Goal: Information Seeking & Learning: Learn about a topic

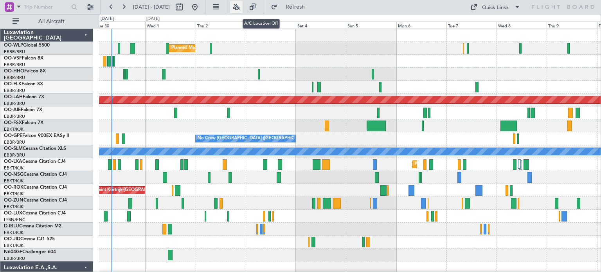
click at [243, 3] on button at bounding box center [236, 7] width 13 height 13
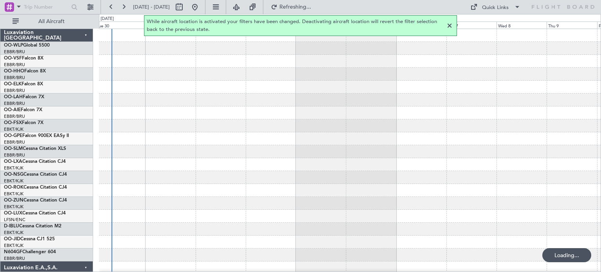
click at [450, 25] on div at bounding box center [449, 25] width 9 height 9
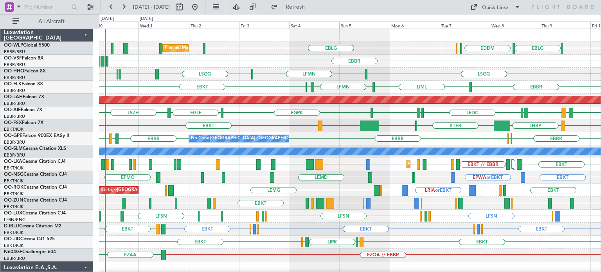
click at [192, 68] on div "LIML EBLG EDDM ELLX EBLG LIML LHDC [GEOGRAPHIC_DATA] ELLX Planned Maint Milan (…" at bounding box center [350, 242] width 502 height 426
click at [110, 71] on div "LSGG LFMN [GEOGRAPHIC_DATA] [GEOGRAPHIC_DATA] ELLX EDLV" at bounding box center [350, 74] width 502 height 13
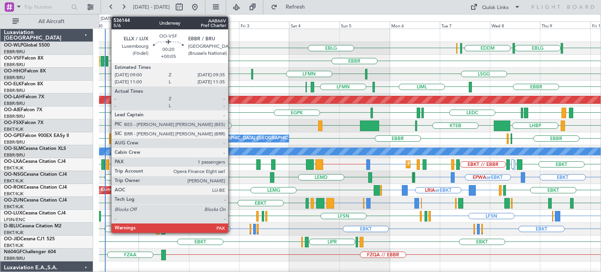
click at [107, 61] on div at bounding box center [108, 61] width 2 height 11
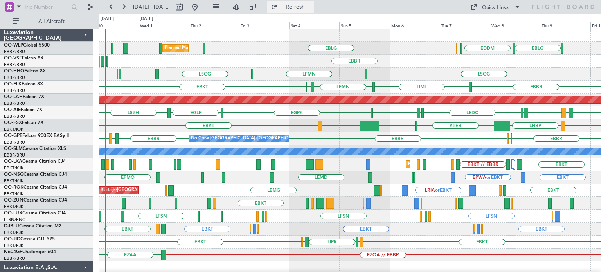
click at [309, 12] on button "Refresh" at bounding box center [290, 7] width 47 height 13
click at [285, 43] on div "Planned Maint Milan (Linate) LIML LHDC [GEOGRAPHIC_DATA] ELLX LIML EBLG EDDM EL…" at bounding box center [350, 48] width 502 height 13
click at [269, 48] on div "LIML LHDC [GEOGRAPHIC_DATA] ELLX LIML EBLG EDDM ELLX EBLG Planned Maint Milan (…" at bounding box center [350, 48] width 502 height 13
click at [251, 59] on div "EBBR ELLX [GEOGRAPHIC_DATA] LEGE" at bounding box center [350, 61] width 502 height 13
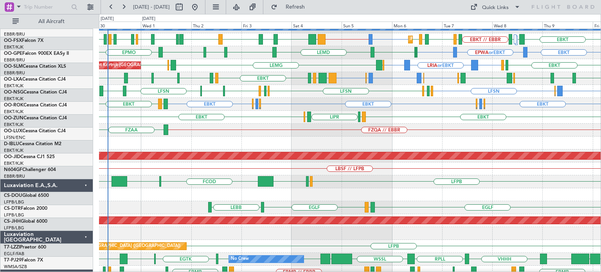
scroll to position [130, 0]
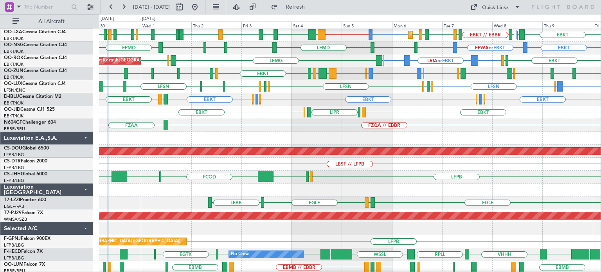
click at [285, 92] on div "LFSN LPPR or LFSN EDSB or LFSN LIMC LFSN LEBL LFMN LFPB LFSN LFPB LFMN LFSN" at bounding box center [350, 86] width 502 height 13
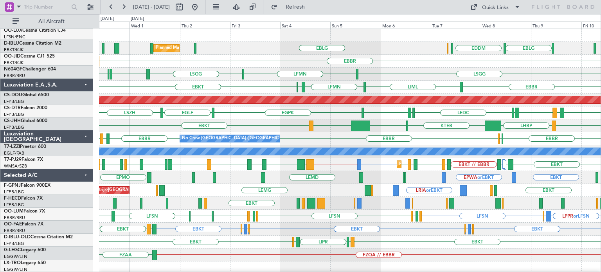
scroll to position [0, 0]
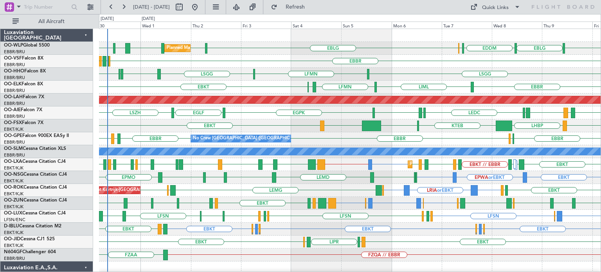
click at [223, 265] on div "Planned Maint Milan (Linate) LIML LHDC [GEOGRAPHIC_DATA] ELLX EBLG LIML EBLG ED…" at bounding box center [350, 242] width 502 height 426
click at [246, 255] on div "FZQA // EBBR FZAA" at bounding box center [350, 255] width 502 height 13
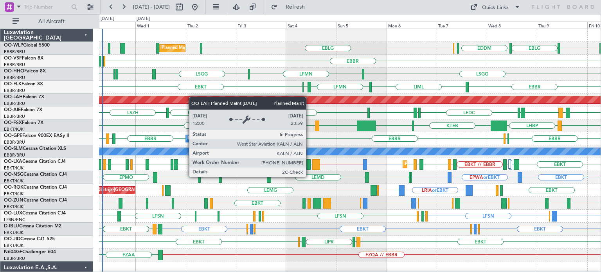
click at [156, 101] on div "Planned Maint Milan (Linate) LIML LHDC [GEOGRAPHIC_DATA] ELLX EBLG EBLG EDDM EL…" at bounding box center [350, 242] width 502 height 426
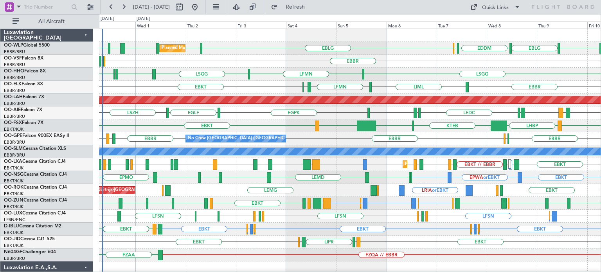
click at [253, 58] on div "EBBR ELLX [GEOGRAPHIC_DATA]" at bounding box center [350, 61] width 502 height 13
click at [369, 51] on div "LIML LHDC [GEOGRAPHIC_DATA] ELLX LIML EBLG EDDM ELLX EBLG Planned Maint Milan (…" at bounding box center [350, 48] width 502 height 13
click at [312, 7] on span "Refresh" at bounding box center [295, 6] width 33 height 5
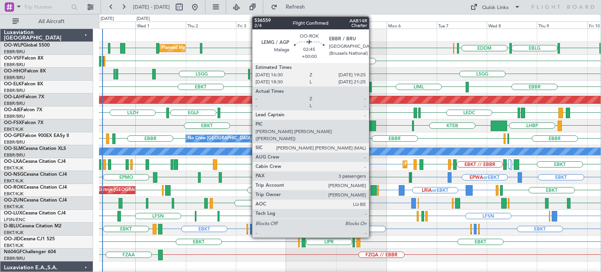
click at [373, 187] on div at bounding box center [374, 190] width 6 height 11
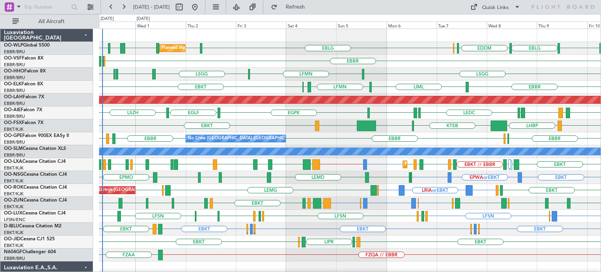
click at [274, 68] on div "LSGG [GEOGRAPHIC_DATA] ELLX EDLV [GEOGRAPHIC_DATA] LFMN" at bounding box center [350, 74] width 502 height 13
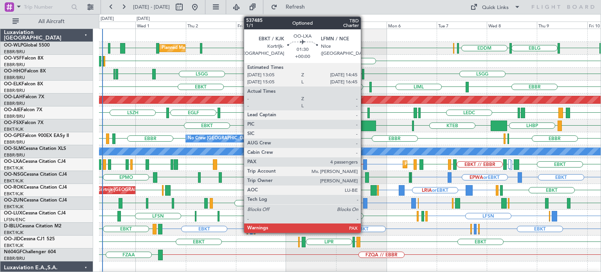
click at [365, 161] on div at bounding box center [365, 164] width 4 height 11
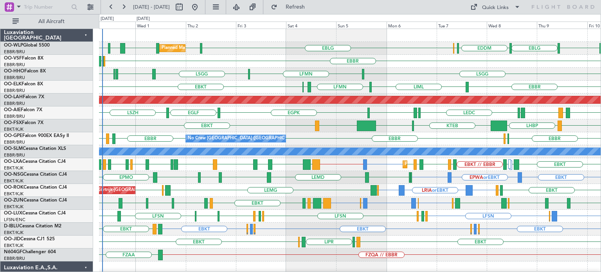
click at [317, 34] on div at bounding box center [350, 35] width 502 height 13
click at [233, 41] on div at bounding box center [350, 35] width 502 height 13
click at [237, 53] on div "LIML LHDC [GEOGRAPHIC_DATA] ELLX LIML EBLG EDDM ELLX EBLG Planned Maint Milan (…" at bounding box center [350, 48] width 502 height 13
click at [312, 5] on span "Refresh" at bounding box center [295, 6] width 33 height 5
click at [312, 9] on span "Refresh" at bounding box center [295, 6] width 33 height 5
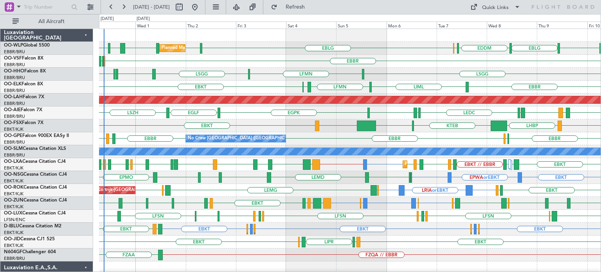
click at [338, 128] on div "KTEB KPVD LHBP EBKT EBKT LHBP" at bounding box center [350, 125] width 502 height 13
click at [306, 9] on span "Refresh" at bounding box center [295, 6] width 33 height 5
click at [246, 95] on div "Planned Maint [PERSON_NAME]-[GEOGRAPHIC_DATA][PERSON_NAME] ([GEOGRAPHIC_DATA][P…" at bounding box center [350, 100] width 502 height 13
click at [305, 9] on span "Refresh" at bounding box center [295, 6] width 33 height 5
click at [276, 77] on div "LSGG [GEOGRAPHIC_DATA] ELLX EDLV [GEOGRAPHIC_DATA] LFMN" at bounding box center [350, 74] width 502 height 13
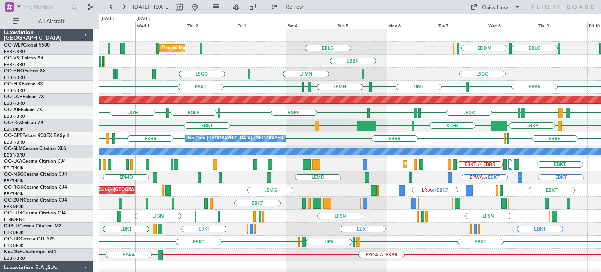
click at [235, 188] on div "LRIA or EBKT EBKT EBKT [GEOGRAPHIC_DATA] [GEOGRAPHIC_DATA] EBKT [GEOGRAPHIC_DAT…" at bounding box center [350, 190] width 502 height 13
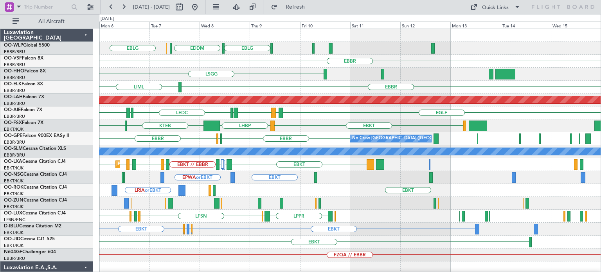
click at [264, 262] on div "EBLG LIML EBLG EDDM ELLX [GEOGRAPHIC_DATA] [GEOGRAPHIC_DATA] LFMN LIML [GEOGRAP…" at bounding box center [350, 242] width 502 height 426
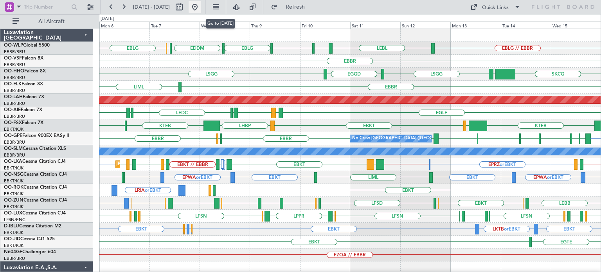
click at [201, 5] on button at bounding box center [195, 7] width 13 height 13
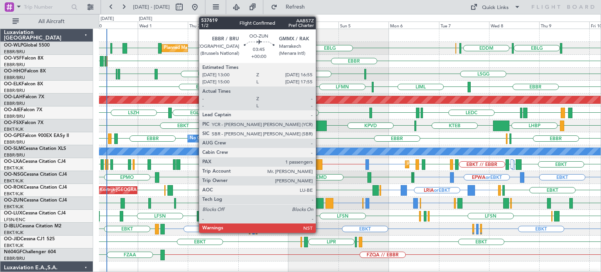
click at [320, 201] on div at bounding box center [319, 203] width 8 height 11
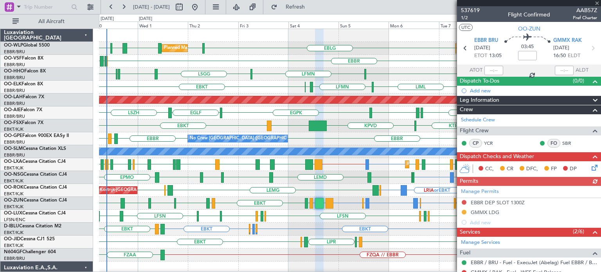
scroll to position [109, 0]
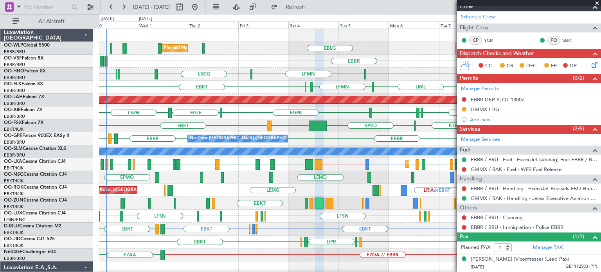
click at [598, 1] on span at bounding box center [598, 3] width 8 height 7
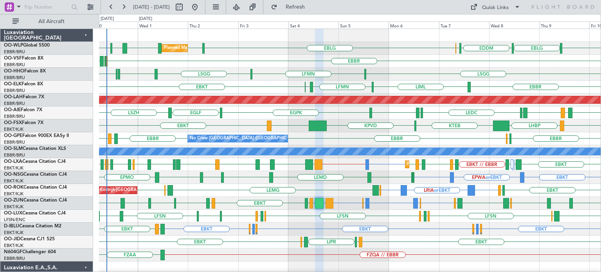
type input "0"
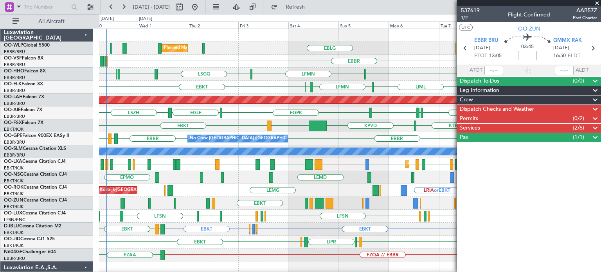
scroll to position [0, 0]
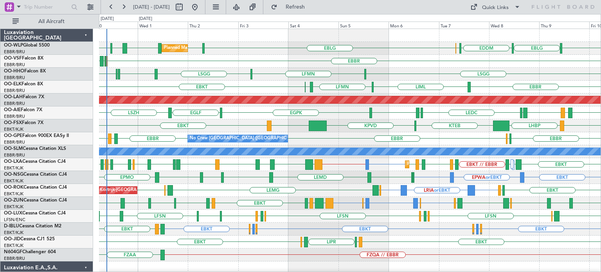
click at [348, 172] on div "EPWA or EBKT EBKT EBKT LFOK EBKT LEMD EBKT LSZM EBKT EPMO" at bounding box center [350, 177] width 502 height 13
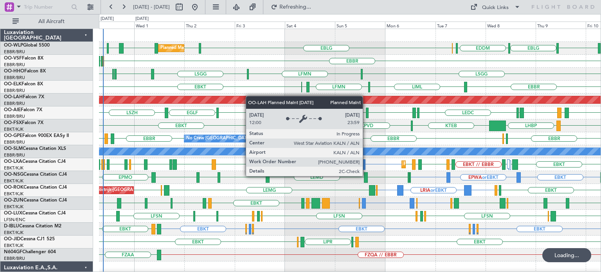
click at [216, 101] on div "EBLG EBLG EDDM ELLX LIML LHDC [GEOGRAPHIC_DATA] ELLX Planned Maint Milan ([GEOG…" at bounding box center [350, 242] width 502 height 426
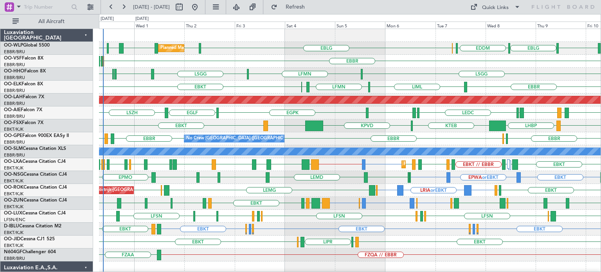
click at [236, 114] on div "EGLF [GEOGRAPHIC_DATA] [GEOGRAPHIC_DATA] LEMD [GEOGRAPHIC_DATA] LEMD LEDC LEXJ …" at bounding box center [350, 113] width 502 height 13
click at [274, 47] on div "LIML LHDC [GEOGRAPHIC_DATA] ELLX EBLG LIML EBLG EDDM ELLX EBLG Planned Maint Mi…" at bounding box center [350, 48] width 502 height 13
click at [226, 60] on div "EBBR ELLX [GEOGRAPHIC_DATA]" at bounding box center [350, 61] width 502 height 13
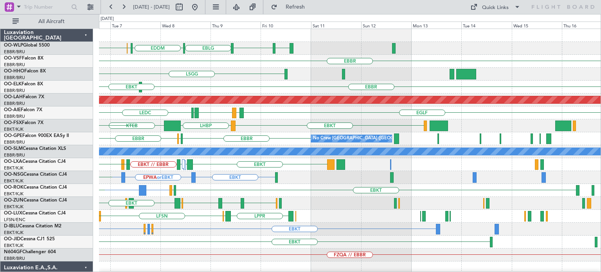
click at [199, 212] on div "EBLG LIML EBLG EDDM ELLX EBLG [GEOGRAPHIC_DATA] [GEOGRAPHIC_DATA] LFMN [GEOGRAP…" at bounding box center [350, 242] width 502 height 426
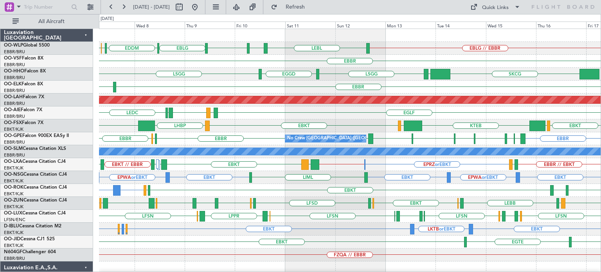
click at [264, 124] on div "EBLG // EBBR LEBL EBLG LIML EBLG EDDM ELLX EBLG [GEOGRAPHIC_DATA] SKCG [GEOGRAP…" at bounding box center [350, 261] width 502 height 465
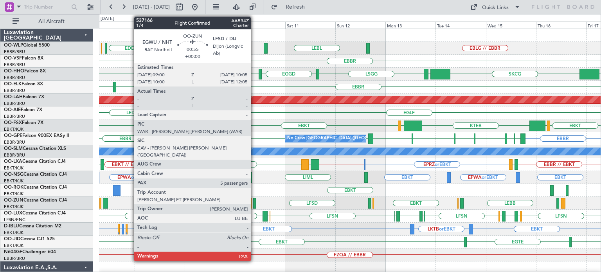
click at [254, 200] on div at bounding box center [254, 203] width 2 height 11
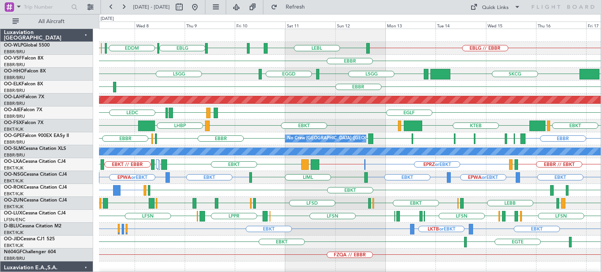
click at [315, 87] on div "EBBR LIML" at bounding box center [350, 87] width 502 height 13
click at [241, 54] on div "LEBL EBLG LIML EBLG EDDM ELLX EBLG EBLG // EBBR" at bounding box center [350, 48] width 502 height 13
click at [201, 6] on button at bounding box center [195, 7] width 13 height 13
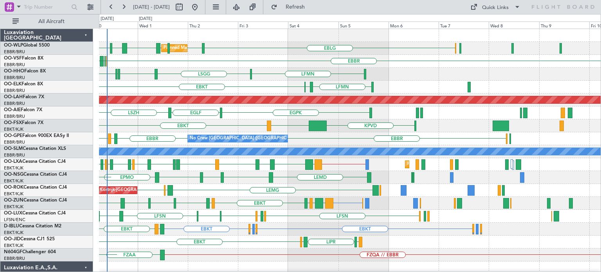
click at [252, 182] on div "EBLG LIML Planned Maint Milan ([GEOGRAPHIC_DATA]) [GEOGRAPHIC_DATA] ELLX LHDC E…" at bounding box center [350, 268] width 502 height 478
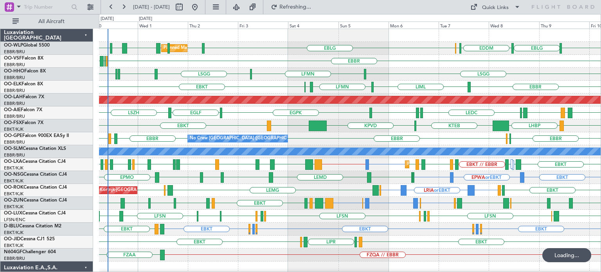
click at [250, 180] on div "EBKT EPWA or EBKT EBKT LSZM EBKT EPMO LFOK EBKT LEMD EBKT" at bounding box center [350, 177] width 502 height 13
click at [314, 11] on button "Refresh" at bounding box center [290, 7] width 47 height 13
click at [390, 206] on div "EBBR EHAM or EBBR EYVI or EBBR EHAM or EBBR EBBR EBKT EGNV EBKT EPWA EBKT LIMP …" at bounding box center [350, 203] width 502 height 13
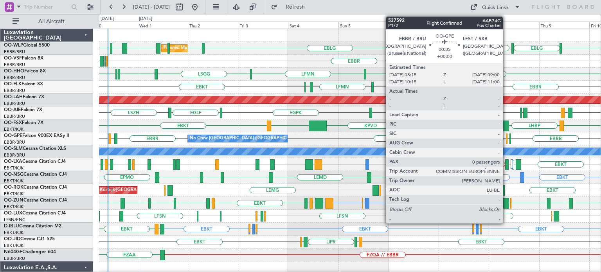
click at [507, 136] on div at bounding box center [507, 139] width 2 height 11
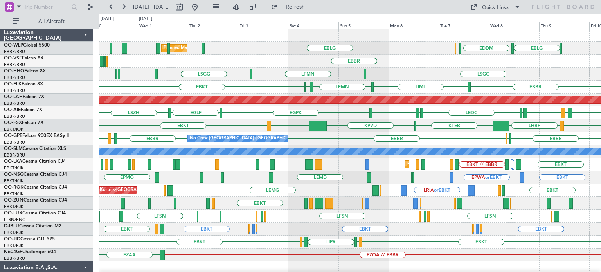
click at [273, 63] on div "EBBR ELLX [GEOGRAPHIC_DATA] LEGE" at bounding box center [350, 61] width 502 height 13
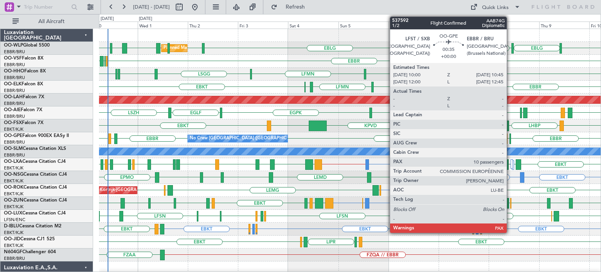
click at [511, 137] on div at bounding box center [511, 139] width 2 height 11
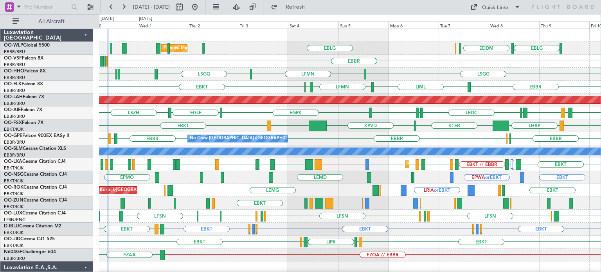
click at [301, 45] on div "LIML EBLG // LIML LHDC EGWU ELLX LIML EBLG EDDM ELLX EBLG Planned Maint Milan (…" at bounding box center [350, 48] width 502 height 13
click at [312, 7] on span "Refresh" at bounding box center [295, 6] width 33 height 5
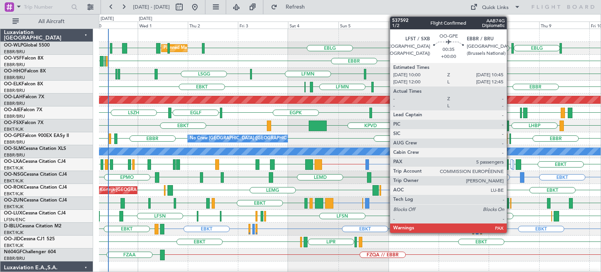
click at [511, 136] on div at bounding box center [511, 139] width 2 height 11
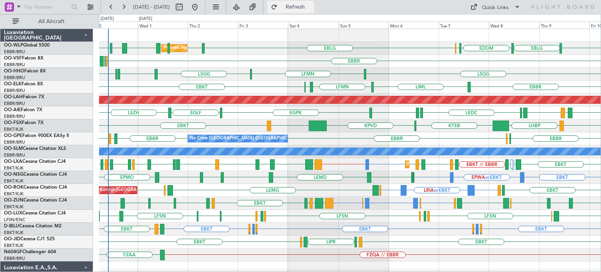
click at [307, 4] on span "Refresh" at bounding box center [295, 6] width 33 height 5
click at [406, 59] on div "EBBR ELLX [GEOGRAPHIC_DATA] LEGE" at bounding box center [350, 61] width 502 height 13
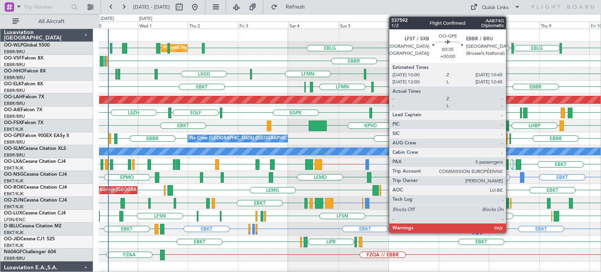
click at [510, 137] on div at bounding box center [511, 139] width 2 height 11
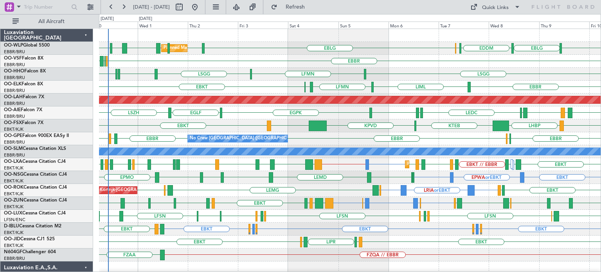
click at [272, 53] on div "LIML EBLG // LIML LHDC EGWU ELLX LIML EBLG EDDM ELLX EBLG Planned Maint Milan (…" at bounding box center [350, 48] width 502 height 13
click at [263, 88] on div "EBBR EBKT LIML LFMN EBBR Planned Maint Kortrijk-Wevelgem" at bounding box center [350, 87] width 502 height 13
click at [256, 61] on div "EBBR ELLX [GEOGRAPHIC_DATA] LEGE" at bounding box center [350, 61] width 502 height 13
click at [332, 71] on div "LSGG [GEOGRAPHIC_DATA] ELLX EDLV [GEOGRAPHIC_DATA] LFMN" at bounding box center [350, 74] width 502 height 13
click at [270, 83] on div "EBBR EBKT LIML LFMN EBBR Planned Maint Kortrijk-Wevelgem" at bounding box center [350, 87] width 502 height 13
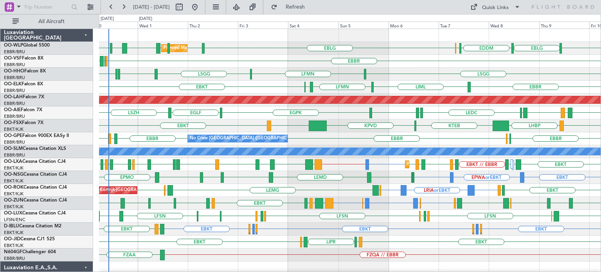
click at [397, 72] on div "LSGG [GEOGRAPHIC_DATA] ELLX EDLV [GEOGRAPHIC_DATA] LFMN" at bounding box center [350, 74] width 502 height 13
click at [186, 9] on button at bounding box center [179, 7] width 13 height 13
select select "9"
select select "2025"
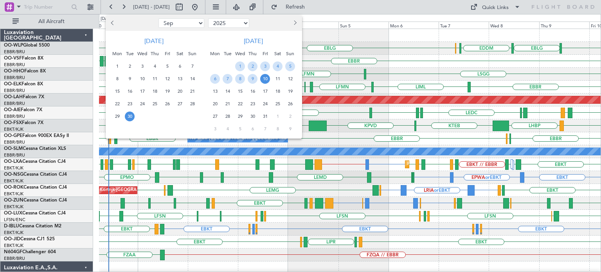
click at [130, 116] on span "30" at bounding box center [130, 117] width 10 height 10
click at [240, 76] on span "8" at bounding box center [240, 79] width 10 height 10
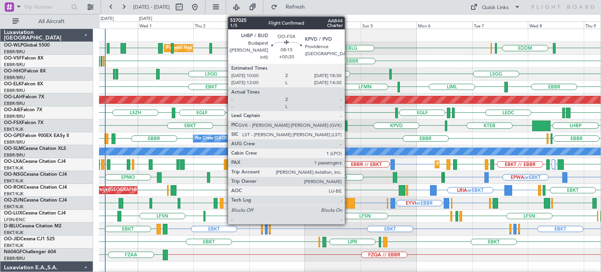
click at [330, 125] on div at bounding box center [338, 126] width 20 height 11
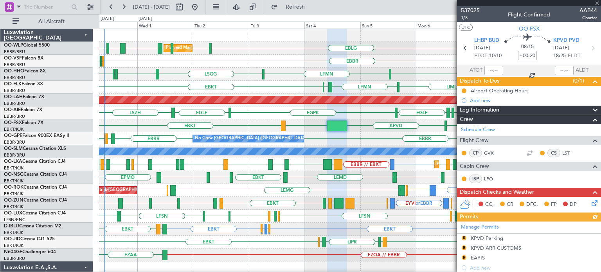
click at [598, 2] on div at bounding box center [529, 3] width 144 height 6
click at [598, 2] on span at bounding box center [598, 3] width 8 height 7
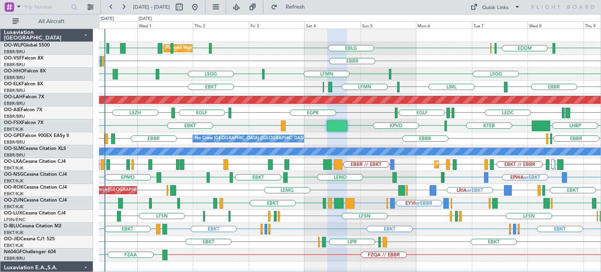
type input "0"
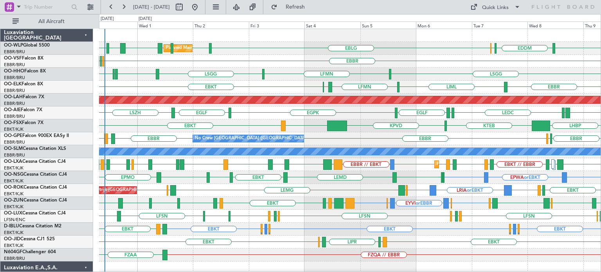
click at [266, 40] on div at bounding box center [350, 35] width 502 height 13
click at [445, 73] on div "LSGG [GEOGRAPHIC_DATA] ELLX EDLV [GEOGRAPHIC_DATA] LFMN" at bounding box center [350, 74] width 502 height 13
click at [464, 238] on div "EBKT EBKT LIML LIPR LFPB Planned Maint Kortrijk-Wevelgem" at bounding box center [350, 242] width 502 height 13
click at [451, 233] on div "EBKT EBKT EGGW or EBKT EDDK or EBKT EBKT EDDK or EBKT EGGW or EBKT LFTH EBKT" at bounding box center [350, 229] width 502 height 13
click at [452, 233] on div "EBKT EBKT EGGW or EBKT EDDK or EBKT EBKT EDDK or EBKT EGGW or EBKT LFTH EBKT" at bounding box center [350, 229] width 502 height 13
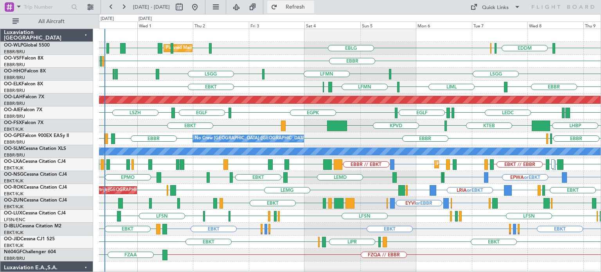
click at [312, 8] on span "Refresh" at bounding box center [295, 6] width 33 height 5
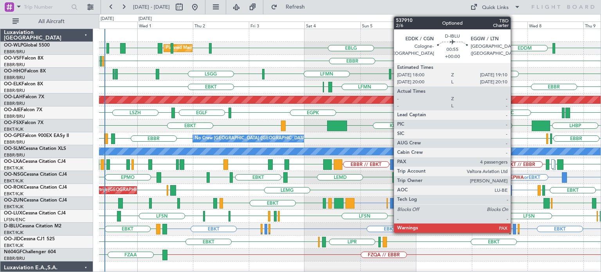
click at [515, 227] on div at bounding box center [514, 229] width 3 height 11
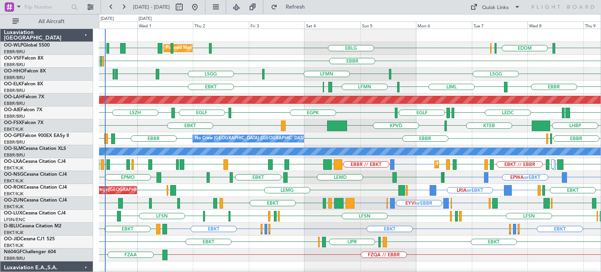
click at [433, 55] on div "EBBR ELLX [GEOGRAPHIC_DATA]" at bounding box center [350, 61] width 502 height 13
click at [437, 60] on div "EBBR ELLX [GEOGRAPHIC_DATA]" at bounding box center [350, 61] width 502 height 13
